Goal: Task Accomplishment & Management: Use online tool/utility

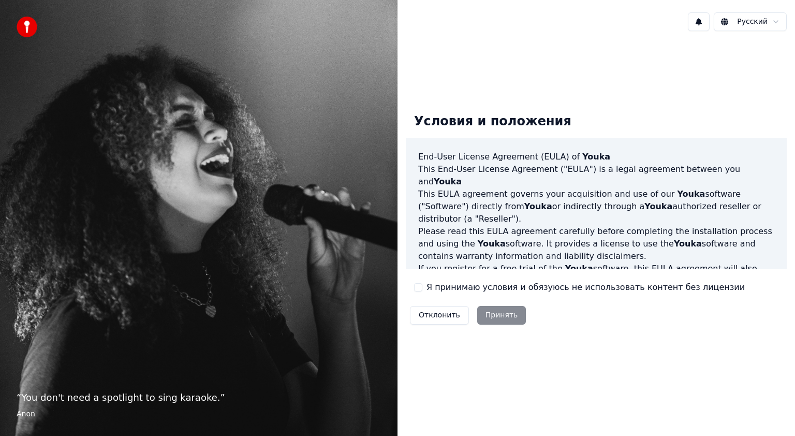
click at [422, 289] on button "Я принимаю условия и обязуюсь не использовать контент без лицензии" at bounding box center [418, 287] width 8 height 8
click at [487, 319] on button "Принять" at bounding box center [501, 315] width 49 height 19
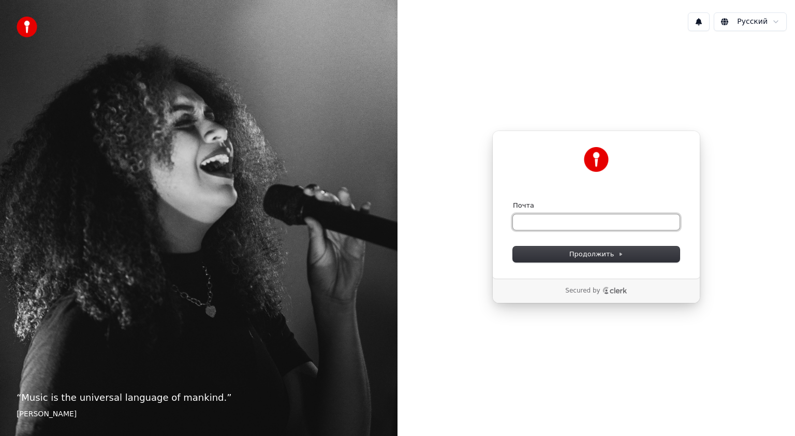
click at [546, 218] on input "Почта" at bounding box center [596, 222] width 167 height 16
type input "*"
click at [513, 201] on button "submit" at bounding box center [513, 201] width 0 height 0
type input "**********"
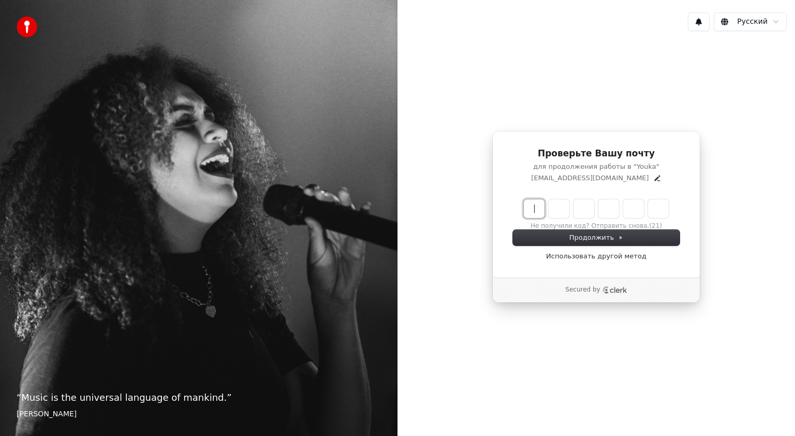
click at [528, 209] on input "Enter verification code" at bounding box center [607, 208] width 166 height 19
type input "******"
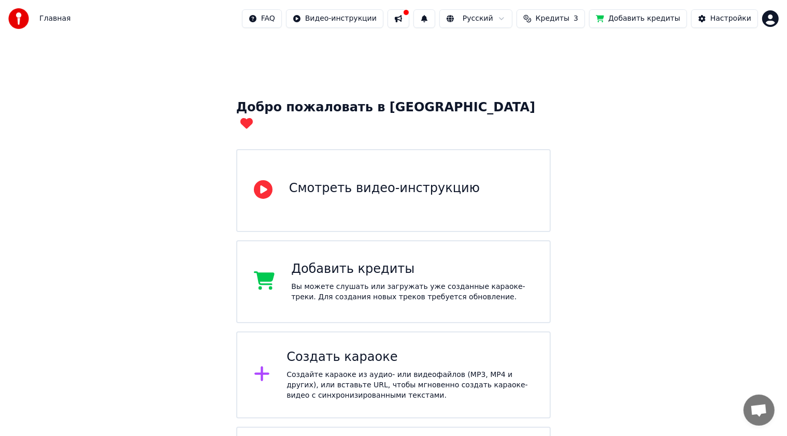
click at [350, 349] on div "Создать караоке Создайте караоке из аудио- или видеофайлов (MP3, MP4 и других),…" at bounding box center [409, 375] width 246 height 52
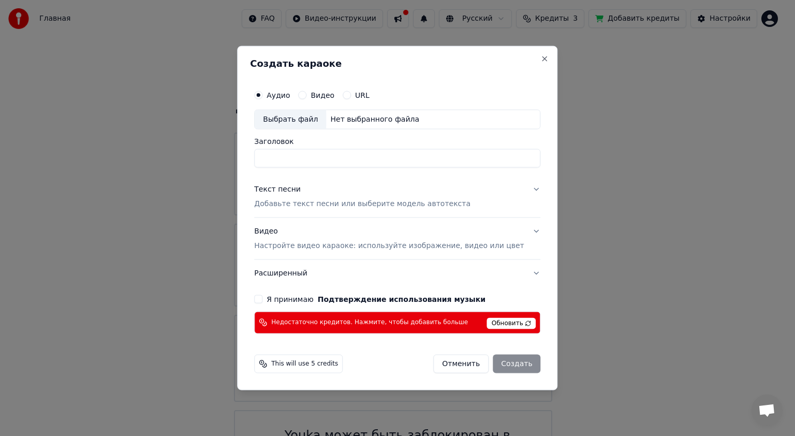
click at [322, 98] on div "Видео" at bounding box center [316, 95] width 36 height 8
click at [307, 91] on button "Видео" at bounding box center [302, 95] width 8 height 8
click at [315, 122] on div "Выбрать файл" at bounding box center [290, 119] width 71 height 19
click at [457, 151] on input "Заголовок" at bounding box center [397, 158] width 286 height 19
click at [493, 323] on span "Обновить" at bounding box center [511, 322] width 49 height 11
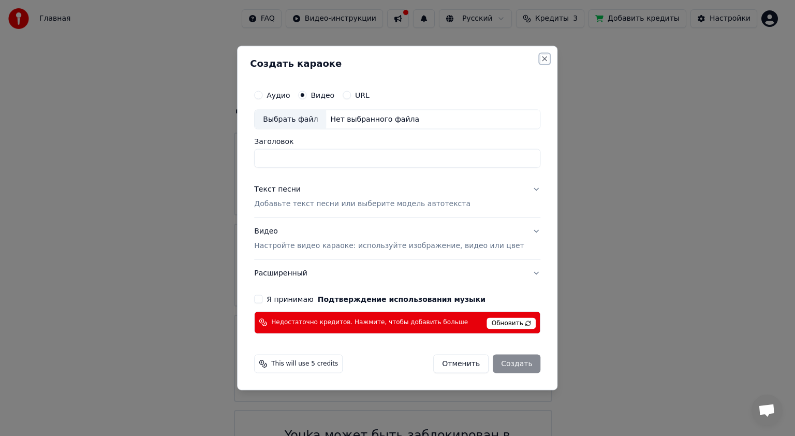
click at [541, 58] on button "Close" at bounding box center [545, 59] width 8 height 8
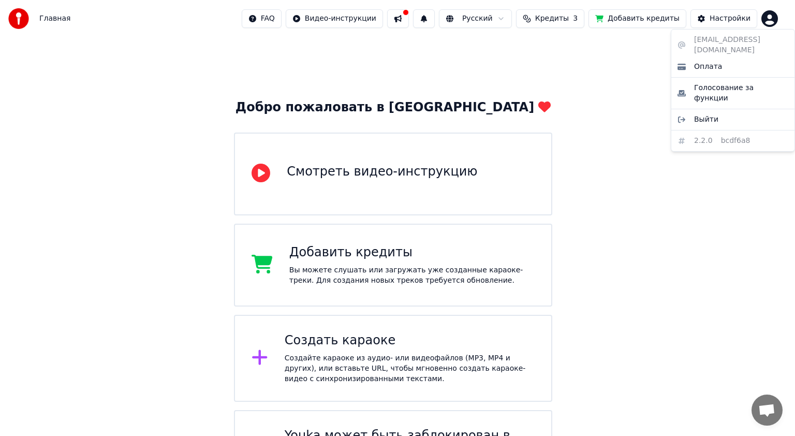
click at [770, 21] on html "Главная FAQ Видео-инструкции Русский Кредиты 3 Добавить кредиты Настройки Добро…" at bounding box center [397, 251] width 795 height 503
click at [726, 111] on div "Выйти" at bounding box center [733, 119] width 119 height 17
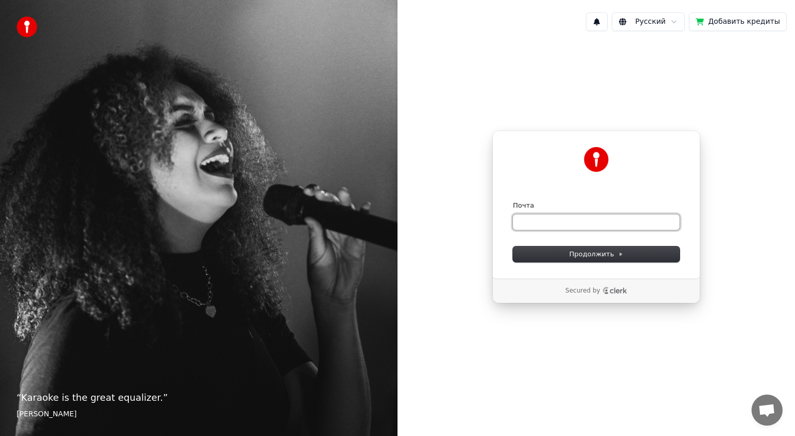
click at [656, 226] on input "Почта" at bounding box center [596, 222] width 167 height 16
click at [513, 201] on button "submit" at bounding box center [513, 201] width 0 height 0
type input "**********"
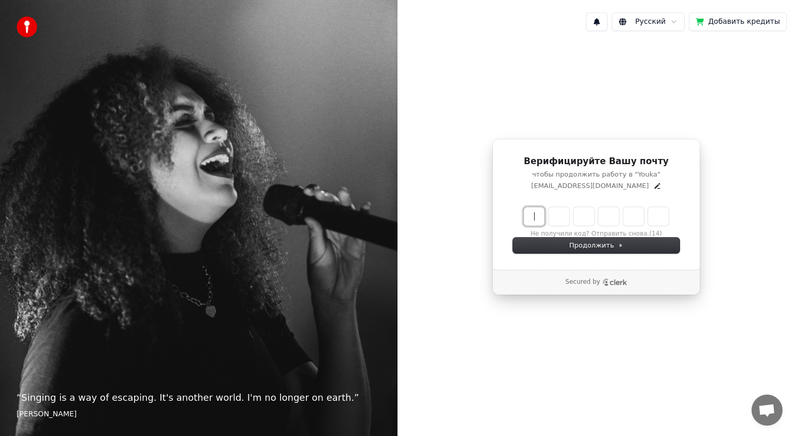
click at [538, 224] on input "Enter verification code" at bounding box center [607, 216] width 166 height 19
type input "******"
